Goal: Task Accomplishment & Management: Use online tool/utility

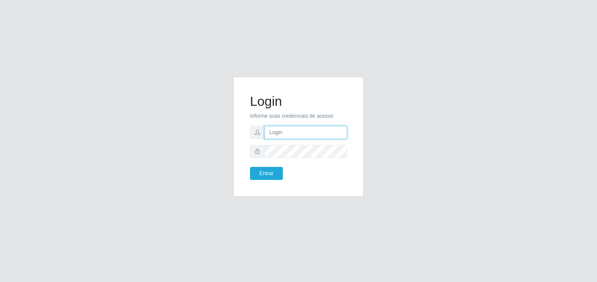
click at [314, 134] on input "text" at bounding box center [305, 132] width 82 height 13
type input "[EMAIL_ADDRESS][DOMAIN_NAME]"
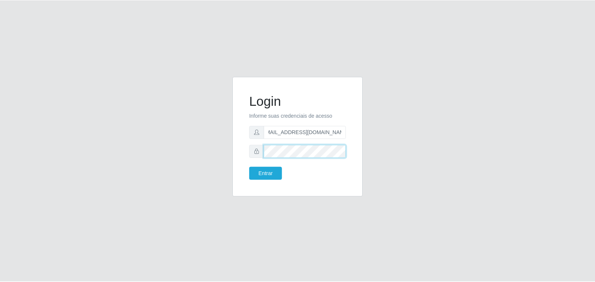
scroll to position [0, 0]
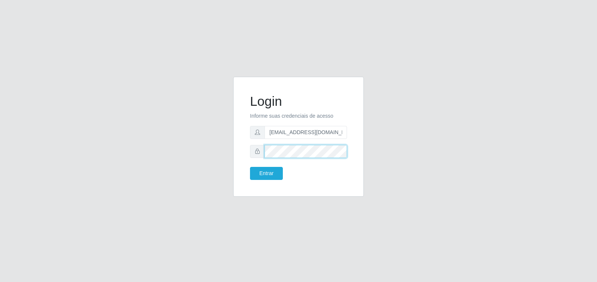
click at [250, 167] on button "Entrar" at bounding box center [266, 173] width 33 height 13
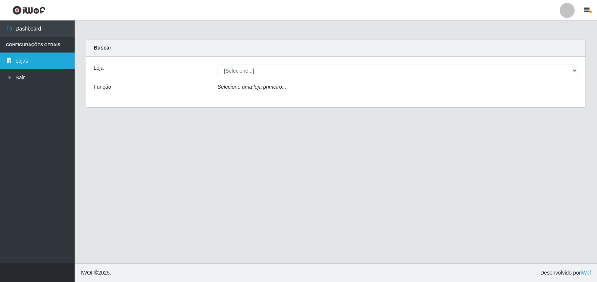
click at [25, 65] on link "Lojas" at bounding box center [37, 61] width 75 height 17
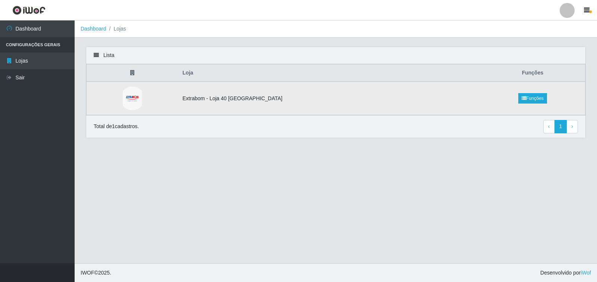
click at [263, 106] on td "Extrabom - Loja 40 [GEOGRAPHIC_DATA]" at bounding box center [329, 99] width 302 height 34
click at [249, 95] on td "Extrabom - Loja 40 [GEOGRAPHIC_DATA]" at bounding box center [329, 99] width 302 height 34
click at [178, 101] on td at bounding box center [133, 99] width 92 height 34
click at [150, 100] on td at bounding box center [133, 99] width 92 height 34
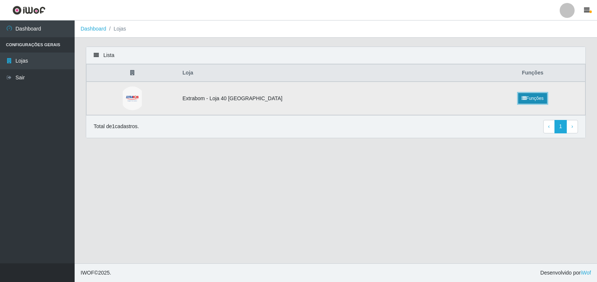
click at [523, 100] on link "Funções" at bounding box center [532, 98] width 29 height 10
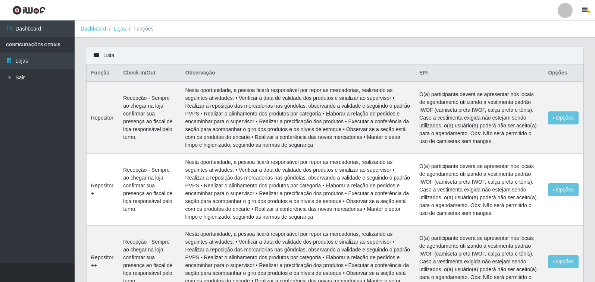
click at [31, 43] on li "Configurações Gerais" at bounding box center [37, 44] width 75 height 15
click at [586, 12] on icon "button" at bounding box center [585, 10] width 6 height 7
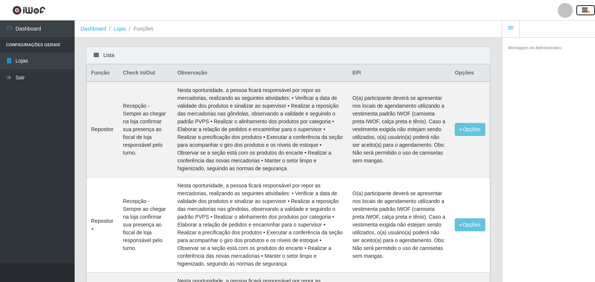
click at [586, 12] on icon "button" at bounding box center [585, 10] width 6 height 7
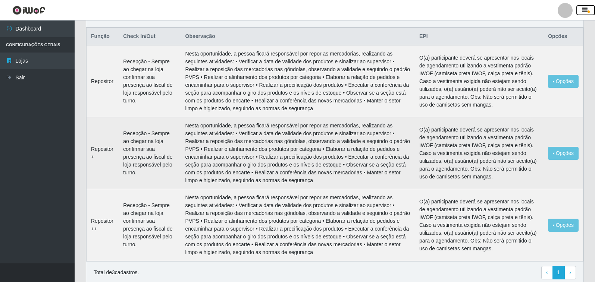
scroll to position [66, 0]
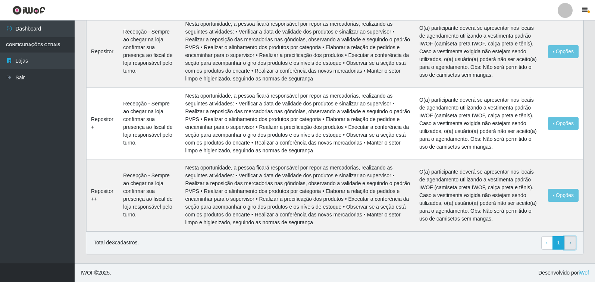
click at [568, 247] on link "› Next" at bounding box center [570, 243] width 12 height 13
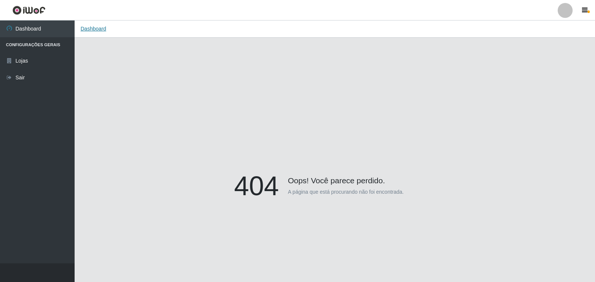
click at [93, 28] on link "Dashboard" at bounding box center [94, 29] width 26 height 6
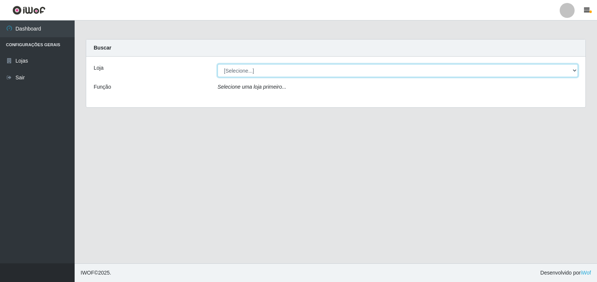
click at [294, 70] on select "[Selecione...] Extrabom - Loja 40 Praia do Morro" at bounding box center [397, 70] width 360 height 13
select select "538"
click at [217, 64] on select "[Selecione...] Extrabom - Loja 40 Praia do Morro" at bounding box center [397, 70] width 360 height 13
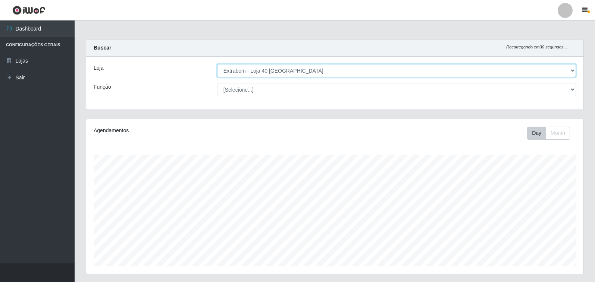
scroll to position [155, 497]
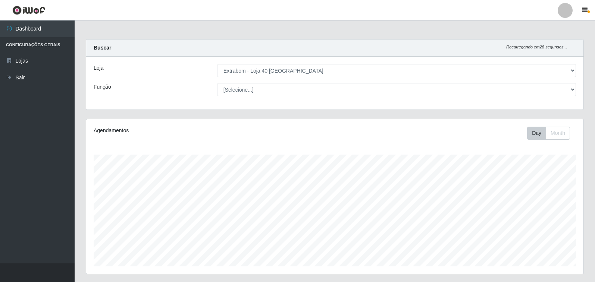
click at [306, 98] on div "Loja [Selecione...] Extrabom - Loja 40 Praia do Morro Função [Selecione...] Rep…" at bounding box center [334, 83] width 497 height 53
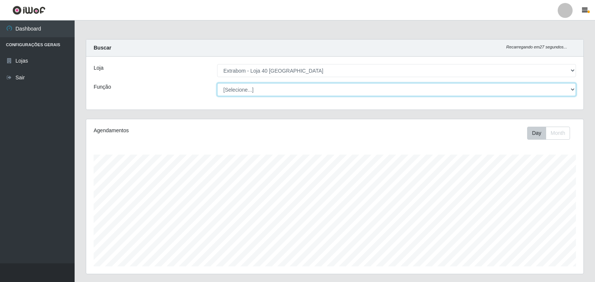
click at [304, 90] on select "[Selecione...] Repositor Repositor + Repositor ++" at bounding box center [396, 89] width 359 height 13
click at [217, 83] on select "[Selecione...] Repositor Repositor + Repositor ++" at bounding box center [396, 89] width 359 height 13
click at [311, 88] on select "[Selecione...] Repositor Repositor + Repositor ++" at bounding box center [396, 89] width 359 height 13
click at [217, 83] on select "[Selecione...] Repositor Repositor + Repositor ++" at bounding box center [396, 89] width 359 height 13
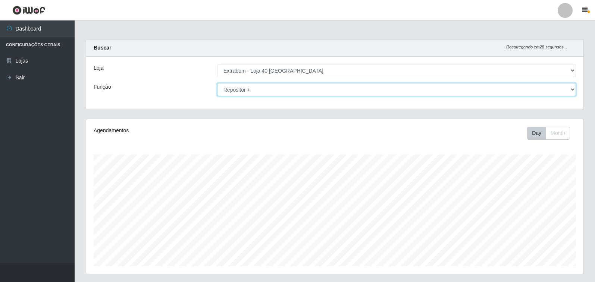
scroll to position [80, 0]
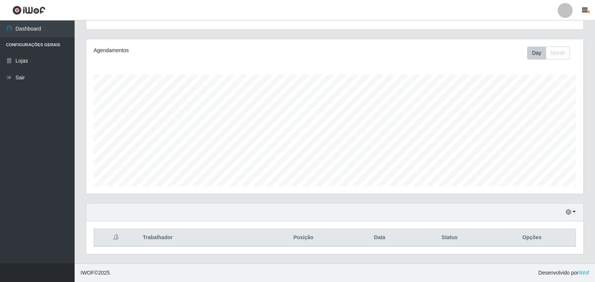
click at [322, 235] on th "Posição" at bounding box center [304, 238] width 90 height 18
click at [150, 241] on th "Trabalhador" at bounding box center [198, 238] width 120 height 18
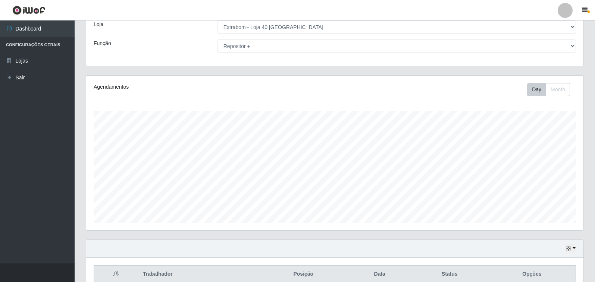
scroll to position [0, 0]
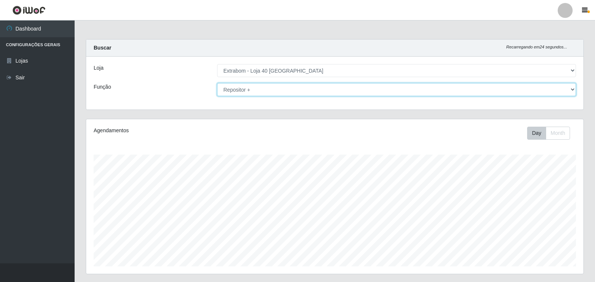
click at [345, 88] on select "[Selecione...] Repositor Repositor + Repositor ++" at bounding box center [396, 89] width 359 height 13
click at [217, 83] on select "[Selecione...] Repositor Repositor + Repositor ++" at bounding box center [396, 89] width 359 height 13
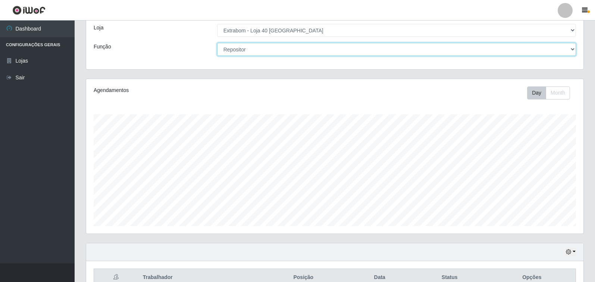
scroll to position [80, 0]
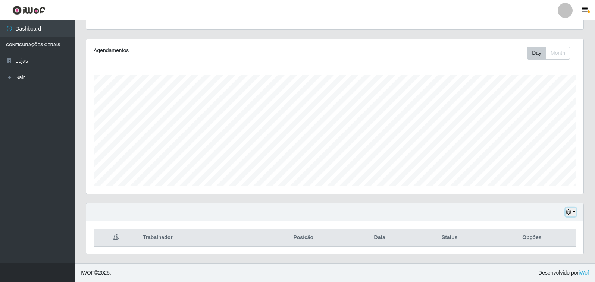
click at [567, 211] on icon "button" at bounding box center [568, 212] width 5 height 5
click at [551, 187] on button "1 Semana" at bounding box center [546, 185] width 59 height 16
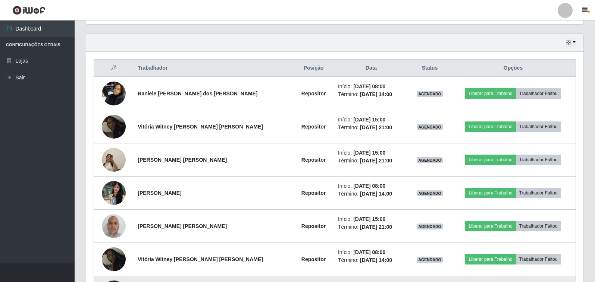
scroll to position [230, 0]
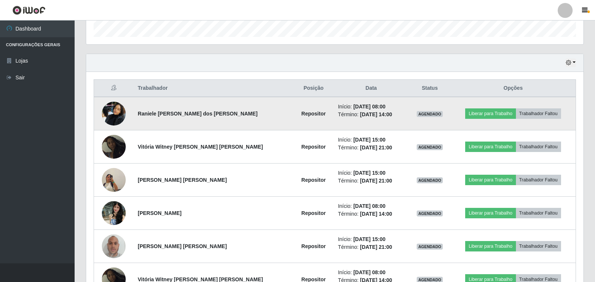
click at [128, 120] on td at bounding box center [114, 114] width 40 height 34
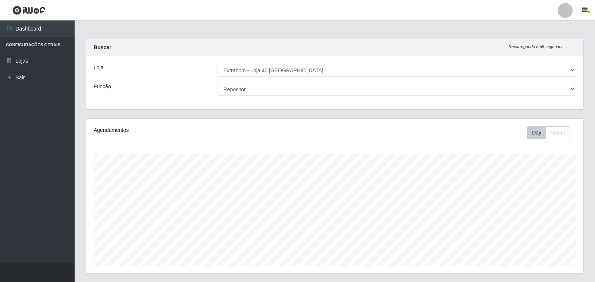
scroll to position [0, 0]
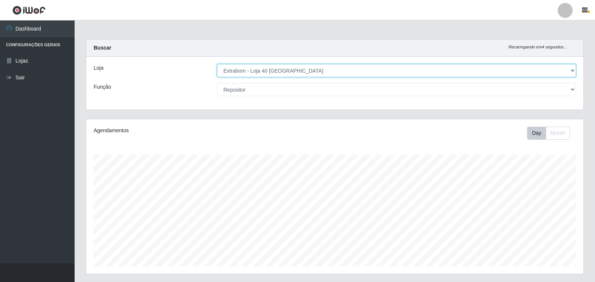
click at [409, 72] on select "[Selecione...] Extrabom - Loja 40 Praia do Morro" at bounding box center [396, 70] width 359 height 13
click at [217, 64] on select "[Selecione...] Extrabom - Loja 40 Praia do Morro" at bounding box center [396, 70] width 359 height 13
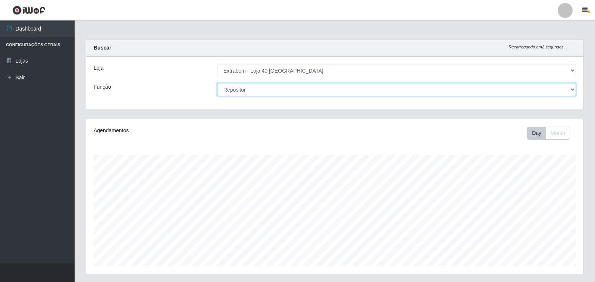
click at [343, 88] on select "[Selecione...] Repositor Repositor + Repositor ++" at bounding box center [396, 89] width 359 height 13
click at [217, 83] on select "[Selecione...] Repositor Repositor + Repositor ++" at bounding box center [396, 89] width 359 height 13
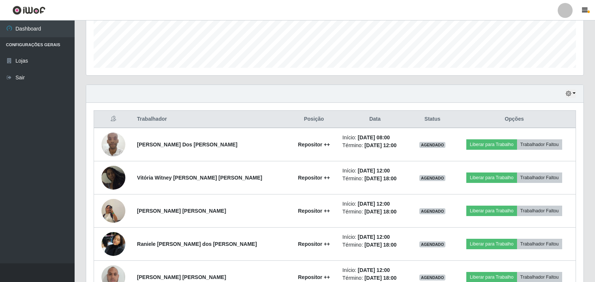
scroll to position [246, 0]
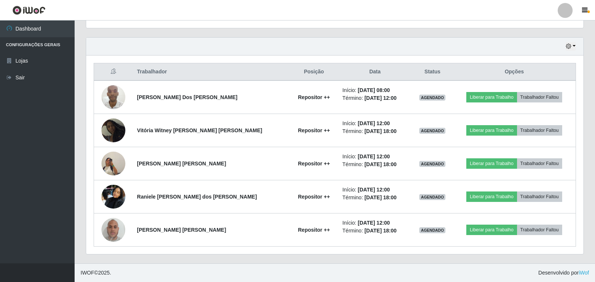
click at [422, 266] on footer "IWOF © 2025 . Desenvolvido por iWof" at bounding box center [335, 273] width 520 height 19
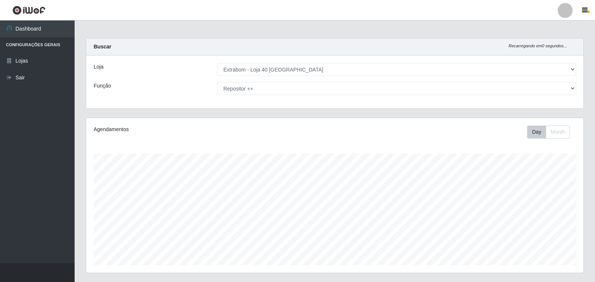
scroll to position [0, 0]
click at [363, 99] on div "Loja [Selecione...] Extrabom - Loja 40 Praia do Morro Função [Selecione...] Rep…" at bounding box center [334, 83] width 497 height 53
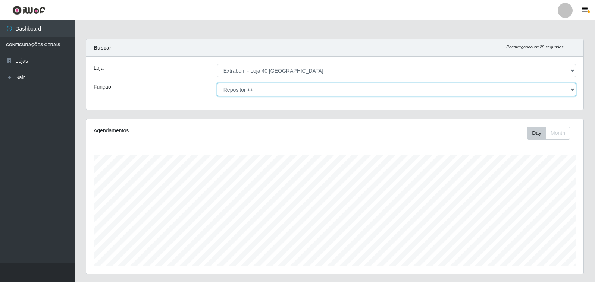
click at [358, 94] on select "[Selecione...] Repositor Repositor + Repositor ++" at bounding box center [396, 89] width 359 height 13
select select "[Selecione...]"
click at [217, 83] on select "[Selecione...] Repositor Repositor + Repositor ++" at bounding box center [396, 89] width 359 height 13
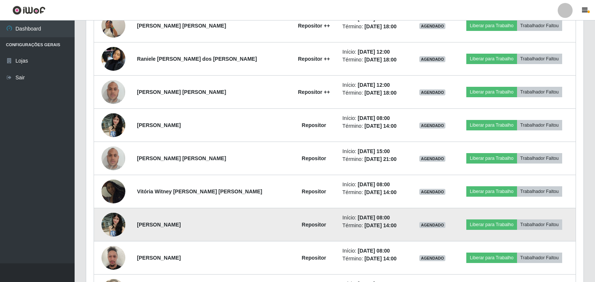
scroll to position [537, 0]
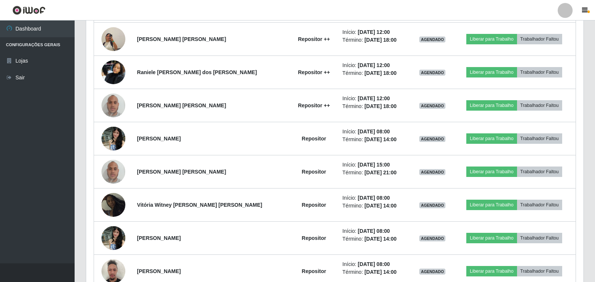
click at [73, 100] on ul "Dashboard Configurações Gerais Lojas Sair" at bounding box center [37, 142] width 75 height 243
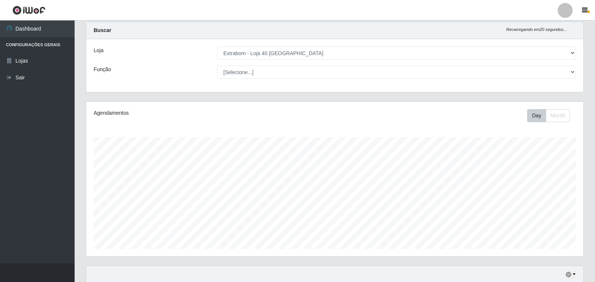
scroll to position [0, 0]
